Goal: Communication & Community: Answer question/provide support

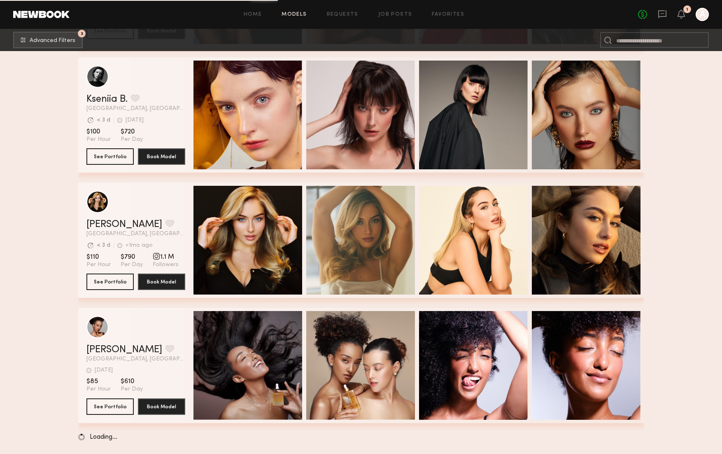
scroll to position [11781, 0]
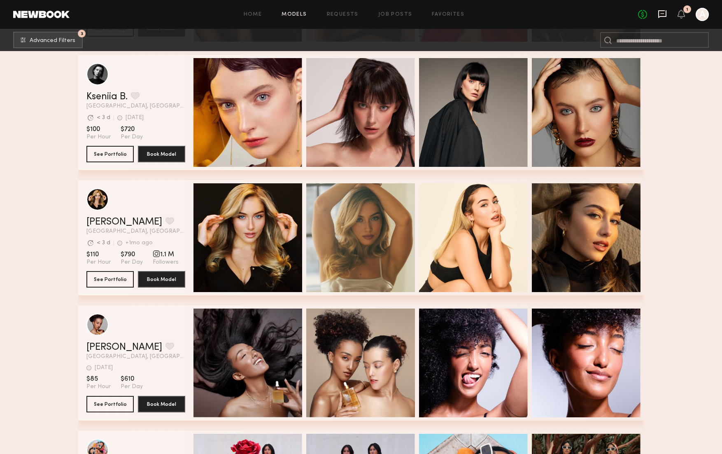
click at [659, 14] on icon at bounding box center [663, 14] width 8 height 8
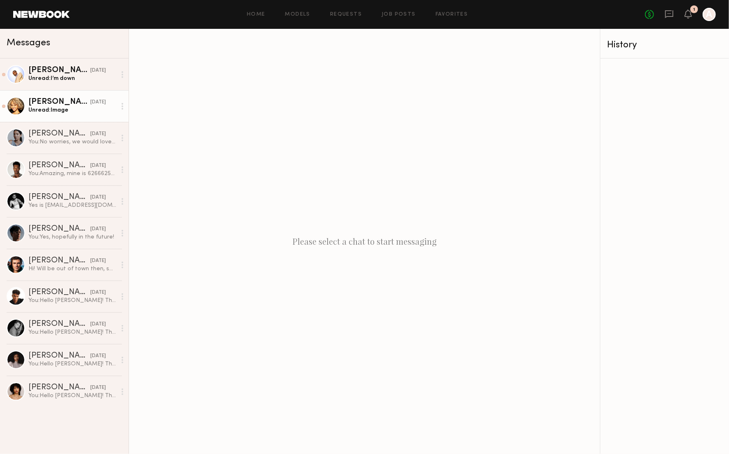
click at [34, 109] on div "Unread: Image" at bounding box center [72, 110] width 88 height 8
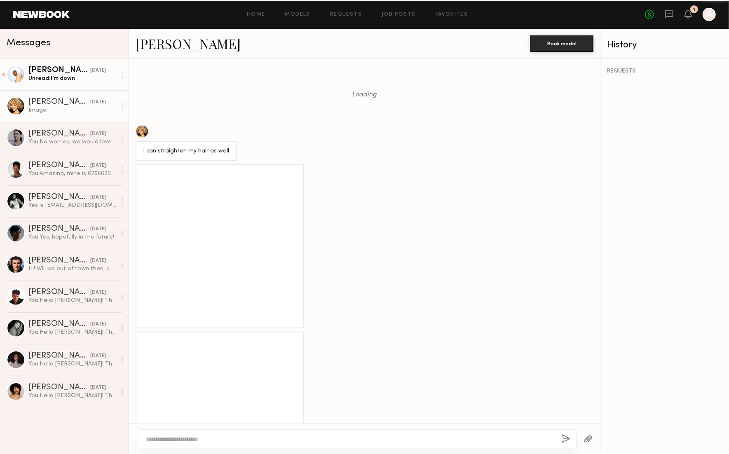
scroll to position [1210, 0]
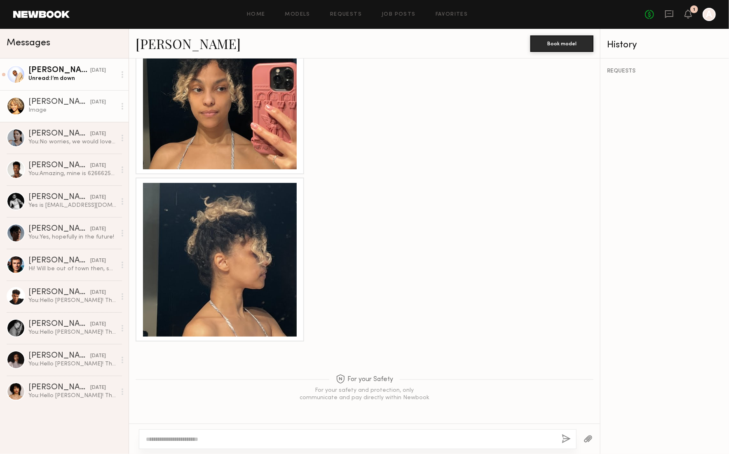
click at [45, 75] on div "[PERSON_NAME]" at bounding box center [59, 70] width 62 height 8
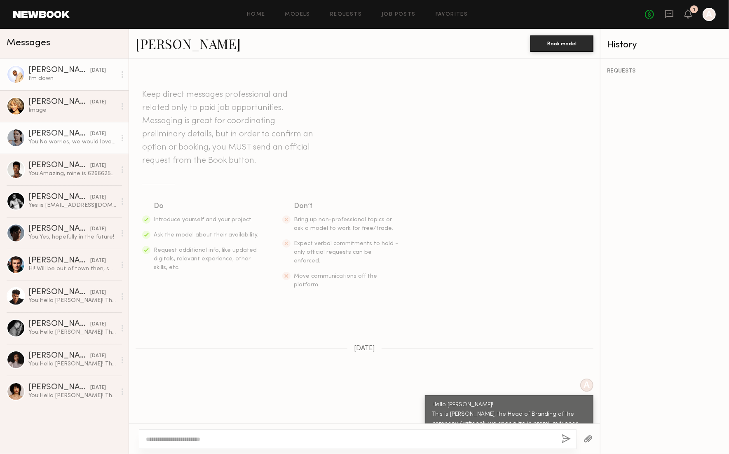
scroll to position [486, 0]
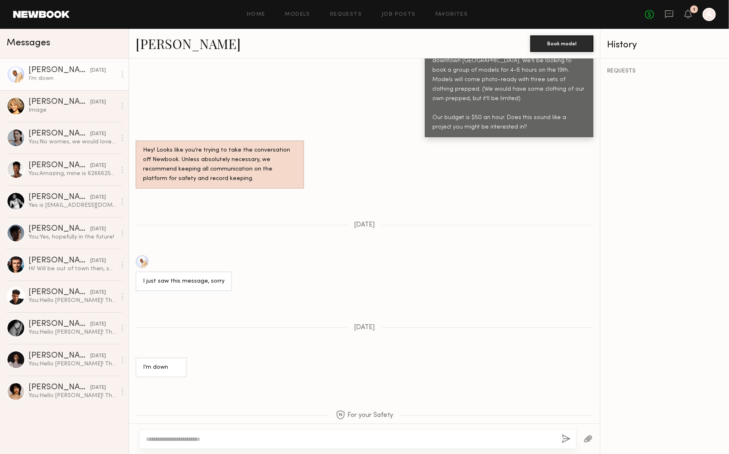
click at [108, 432] on div "[PERSON_NAME] [DATE] I’m down [PERSON_NAME] [DATE] Image [PERSON_NAME] [DATE] Y…" at bounding box center [64, 255] width 128 height 395
click at [99, 268] on div "Hi! Will be out of town then, sorry!" at bounding box center [72, 269] width 88 height 8
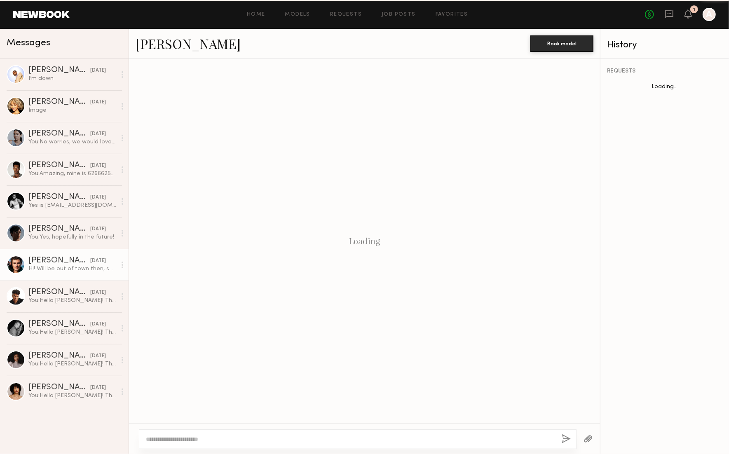
scroll to position [328, 0]
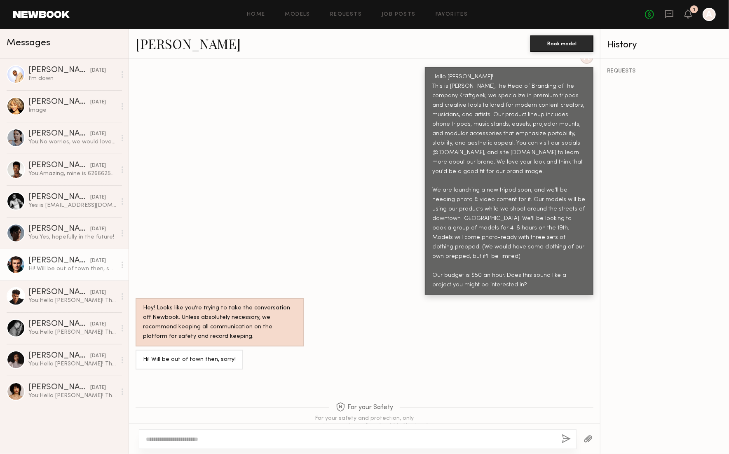
click at [364, 46] on div "[PERSON_NAME]" at bounding box center [332, 44] width 395 height 18
click at [669, 16] on icon at bounding box center [669, 14] width 8 height 8
